Goal: Obtain resource: Download file/media

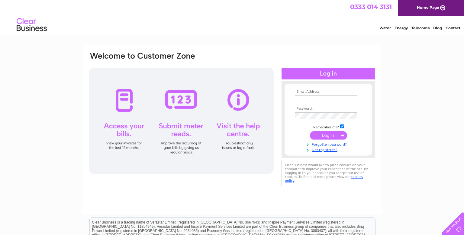
type input "southampton@miamisupps.co.uk"
click at [333, 137] on input "submit" at bounding box center [328, 135] width 37 height 8
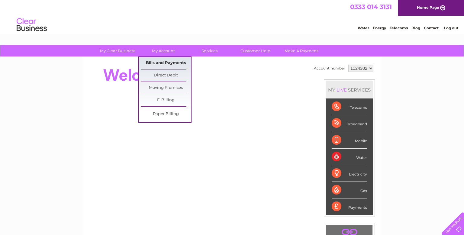
click at [167, 62] on link "Bills and Payments" at bounding box center [166, 63] width 50 height 12
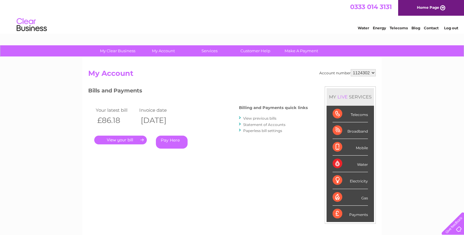
click at [253, 117] on link "View previous bills" at bounding box center [259, 118] width 33 height 5
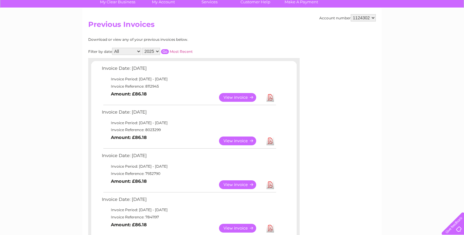
scroll to position [48, 0]
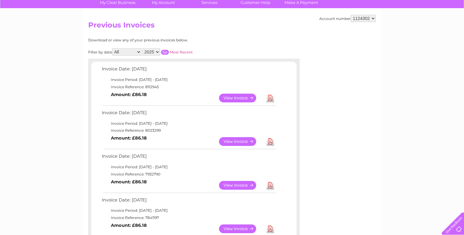
click at [271, 142] on link "Download" at bounding box center [270, 141] width 8 height 9
click at [271, 97] on link "Download" at bounding box center [270, 98] width 8 height 9
